Goal: Task Accomplishment & Management: Use online tool/utility

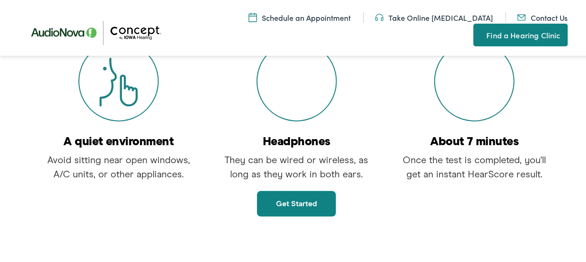
scroll to position [236, 0]
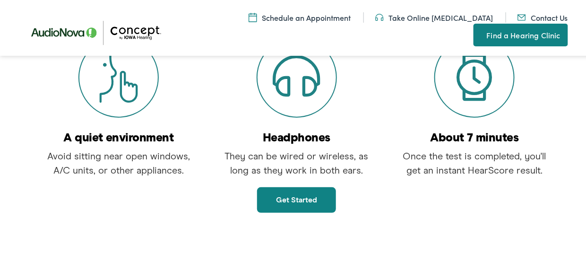
click at [319, 192] on link "Get started" at bounding box center [296, 199] width 79 height 26
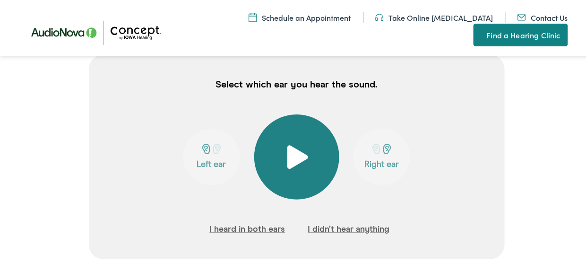
click at [291, 167] on button at bounding box center [296, 155] width 85 height 85
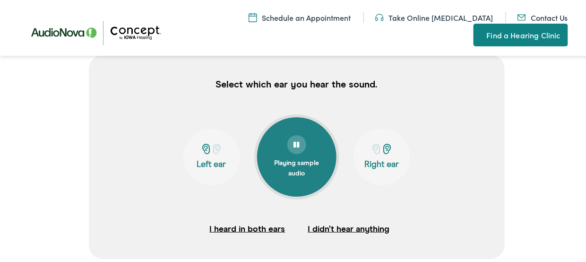
click at [216, 156] on button "Left ear" at bounding box center [211, 155] width 57 height 57
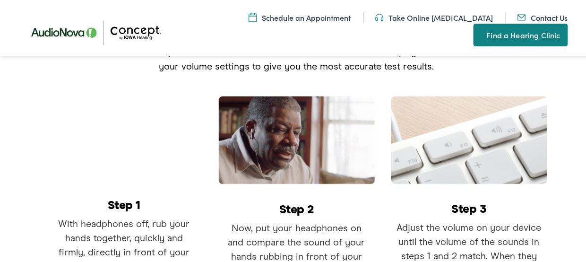
scroll to position [328, 0]
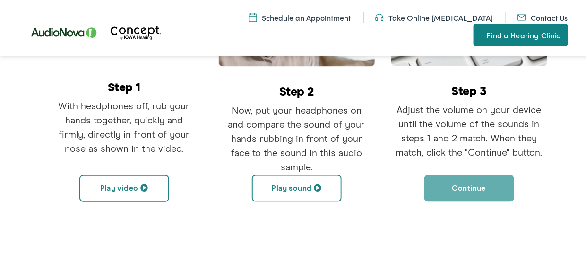
click at [112, 188] on button "Play video" at bounding box center [124, 186] width 90 height 27
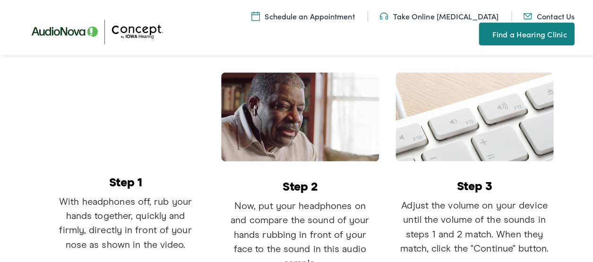
scroll to position [281, 0]
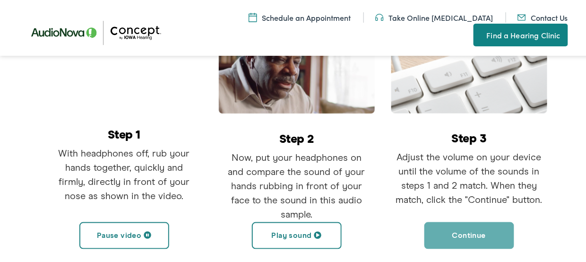
click at [132, 227] on button "Pause video" at bounding box center [124, 234] width 90 height 27
click at [307, 232] on button "Play sound" at bounding box center [297, 234] width 90 height 27
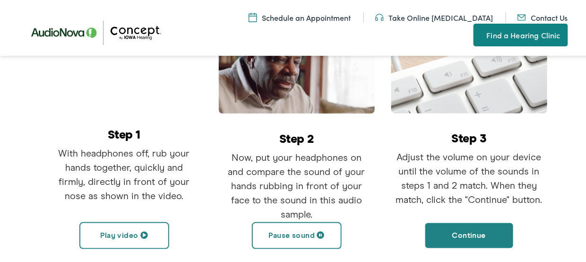
click at [307, 232] on button "Pause sound" at bounding box center [297, 234] width 90 height 27
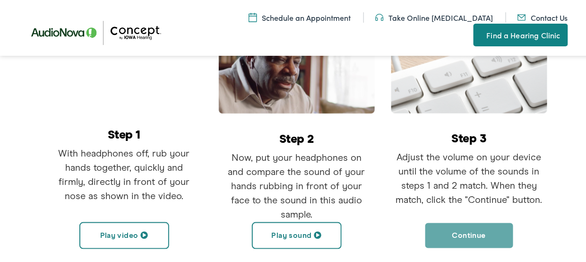
click at [455, 241] on button "Continue" at bounding box center [469, 234] width 90 height 27
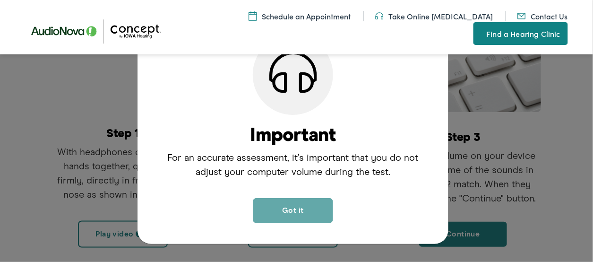
click at [294, 214] on button "Got it" at bounding box center [293, 210] width 80 height 25
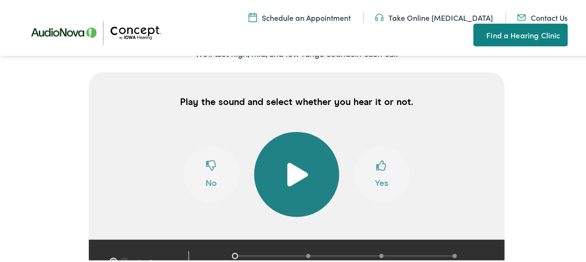
scroll to position [217, 0]
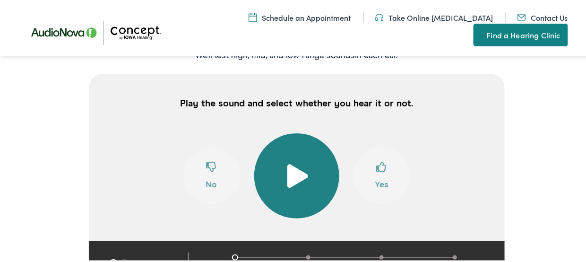
click at [292, 184] on span at bounding box center [296, 175] width 23 height 24
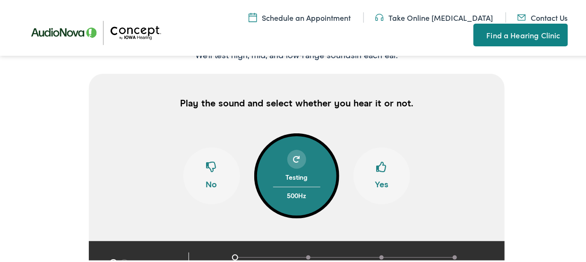
click at [378, 183] on button "Yes" at bounding box center [382, 174] width 57 height 57
click at [371, 177] on button "Yes" at bounding box center [382, 174] width 57 height 57
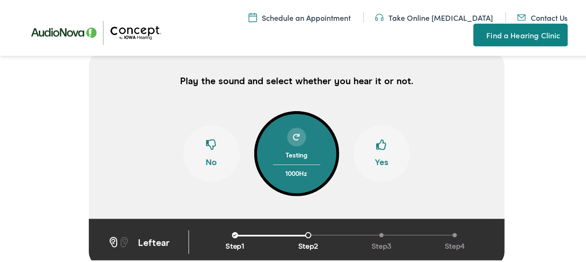
scroll to position [265, 0]
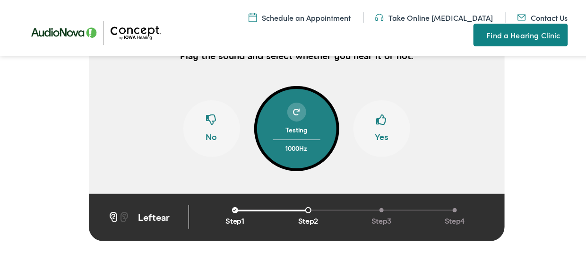
click at [371, 119] on button "Yes" at bounding box center [382, 127] width 57 height 57
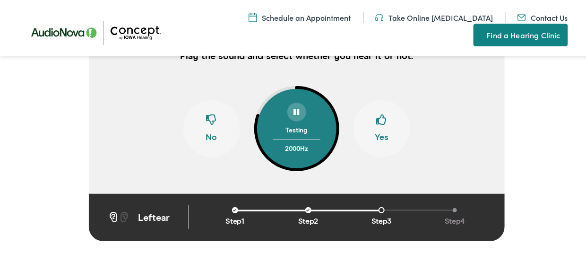
click at [371, 119] on button "Yes" at bounding box center [382, 127] width 57 height 57
click at [371, 120] on button "Yes" at bounding box center [382, 127] width 57 height 57
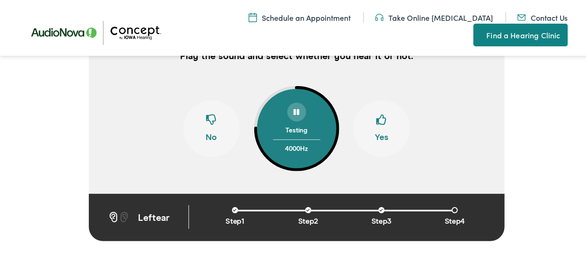
click at [371, 120] on button "Yes" at bounding box center [382, 127] width 57 height 57
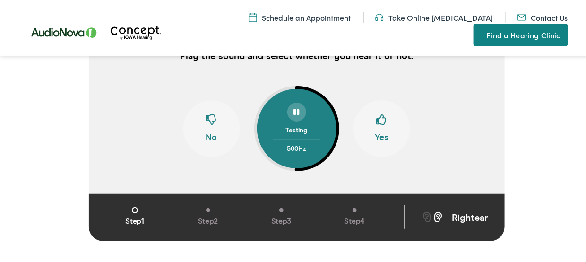
click at [369, 123] on button "Yes" at bounding box center [382, 127] width 57 height 57
click at [370, 124] on button "Yes" at bounding box center [382, 127] width 57 height 57
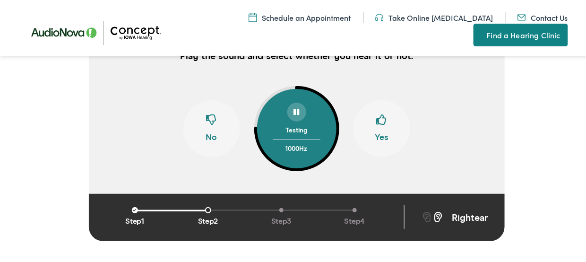
click at [370, 124] on button "Yes" at bounding box center [382, 127] width 57 height 57
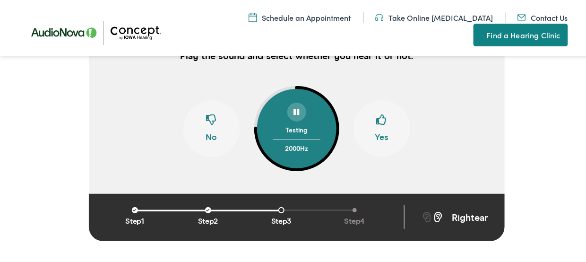
click at [370, 124] on button "Yes" at bounding box center [382, 127] width 57 height 57
click at [370, 125] on button "Yes" at bounding box center [382, 127] width 57 height 57
click at [370, 127] on button "Yes" at bounding box center [382, 127] width 57 height 57
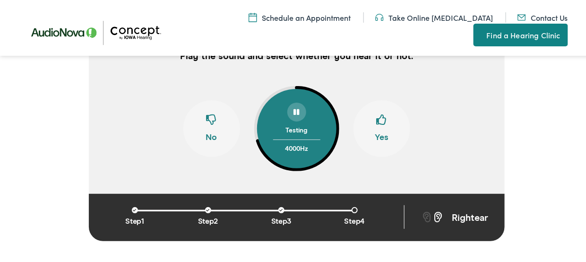
click at [370, 130] on button "Yes" at bounding box center [382, 127] width 57 height 57
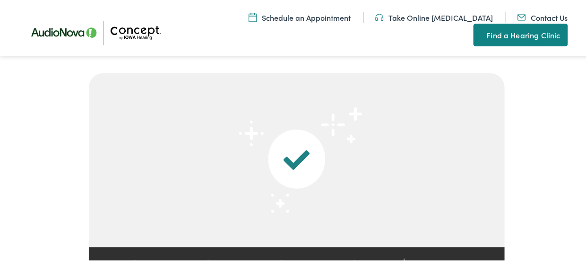
scroll to position [217, 0]
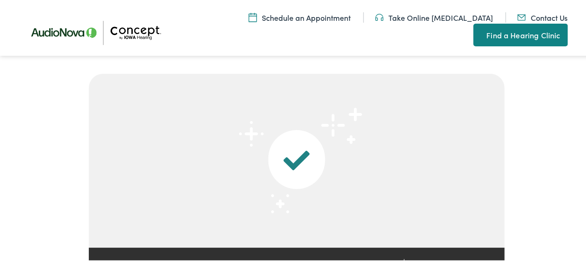
click at [323, 151] on div at bounding box center [297, 159] width 416 height 106
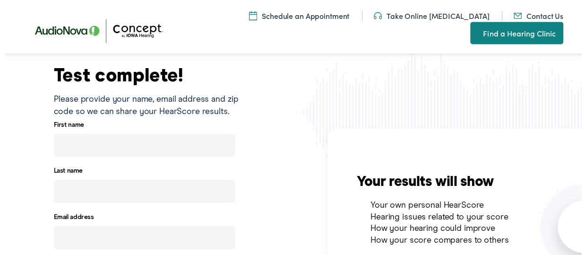
scroll to position [230, 0]
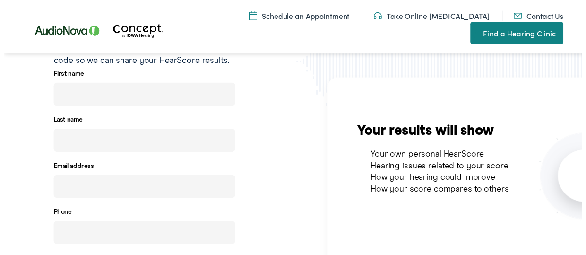
click at [147, 94] on input "text" at bounding box center [142, 96] width 185 height 24
type input "[PERSON_NAME]"
click at [142, 139] on input "text" at bounding box center [142, 142] width 185 height 24
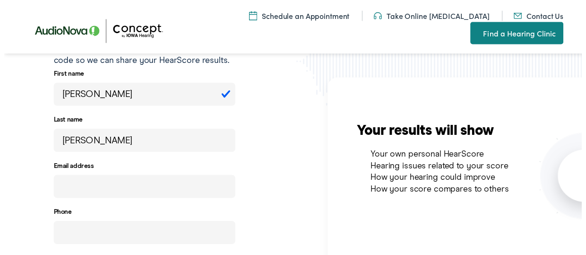
type input "[PERSON_NAME]"
click at [114, 182] on input "email" at bounding box center [142, 189] width 185 height 24
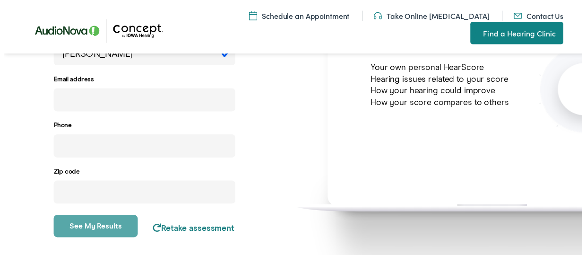
scroll to position [325, 0]
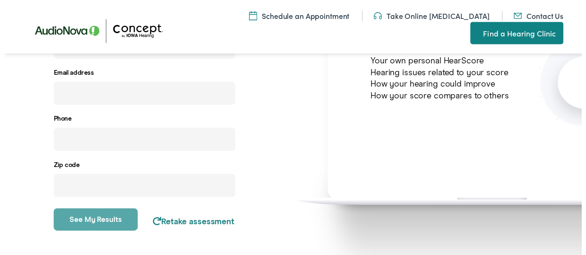
click at [80, 92] on input "email" at bounding box center [142, 95] width 185 height 24
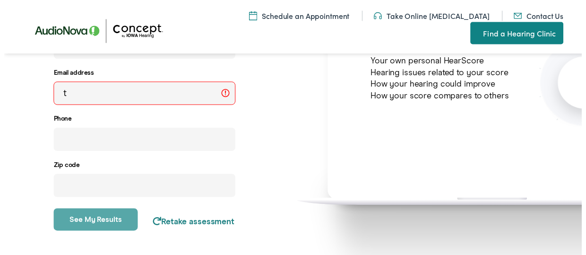
drag, startPoint x: 145, startPoint y: 96, endPoint x: 32, endPoint y: 90, distance: 113.1
click at [32, 90] on div "Test complete! Please provide your name, email address and zip code so we can s…" at bounding box center [148, 82] width 297 height 320
paste input "ylrsvilcowgirl"
type input "[EMAIL_ADDRESS][DOMAIN_NAME]"
click at [129, 145] on input "tel" at bounding box center [142, 142] width 185 height 24
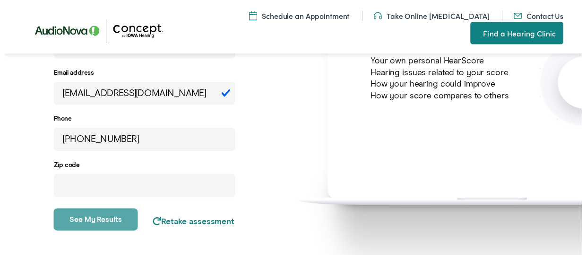
type input "[PHONE_NUMBER]"
click at [130, 194] on input "number" at bounding box center [142, 188] width 185 height 24
type input "84129"
click at [95, 215] on button "See my results" at bounding box center [93, 222] width 86 height 23
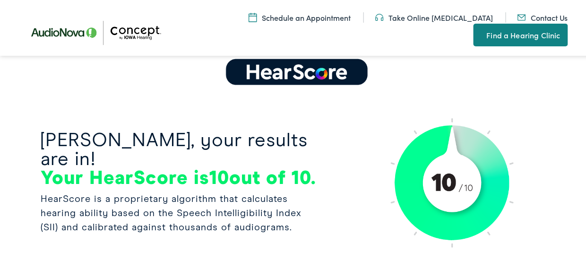
scroll to position [165, 0]
